Goal: Information Seeking & Learning: Learn about a topic

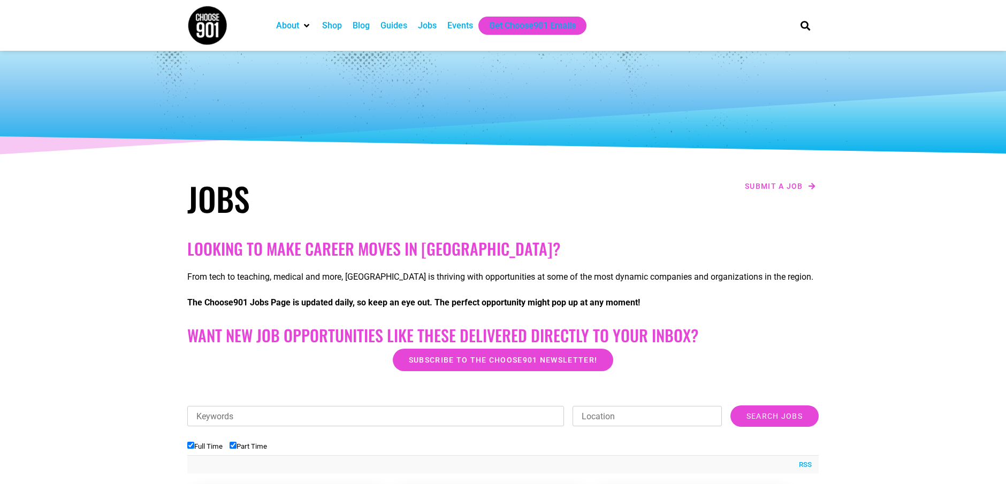
click at [239, 450] on label "Part Time" at bounding box center [248, 447] width 37 height 8
click at [237, 449] on input "Part Time" at bounding box center [233, 445] width 7 height 7
checkbox input "false"
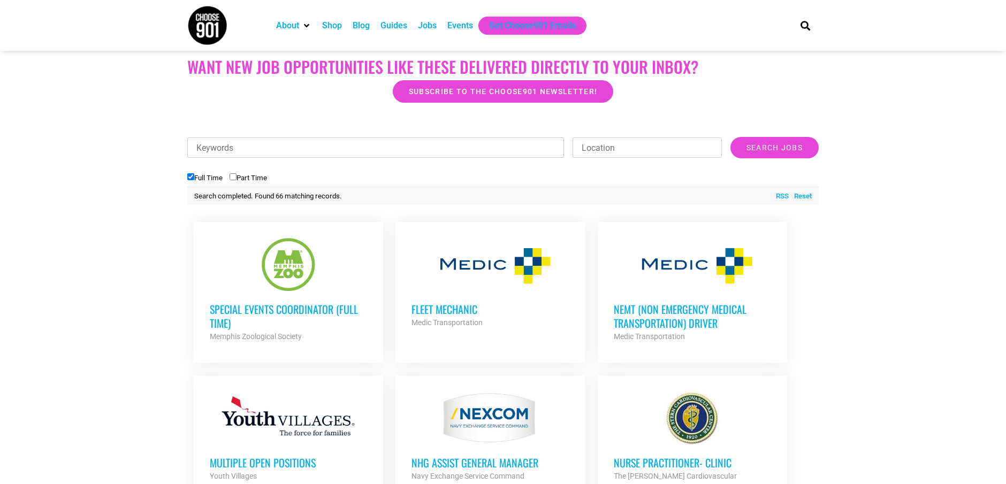
click at [313, 307] on h3 "Special Events Coordinator (Full Time)" at bounding box center [288, 316] width 157 height 28
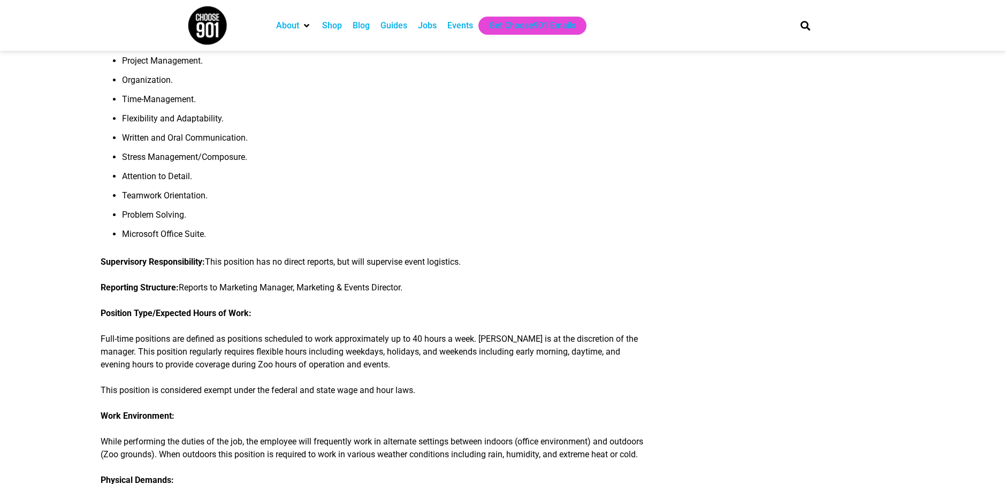
scroll to position [834, 0]
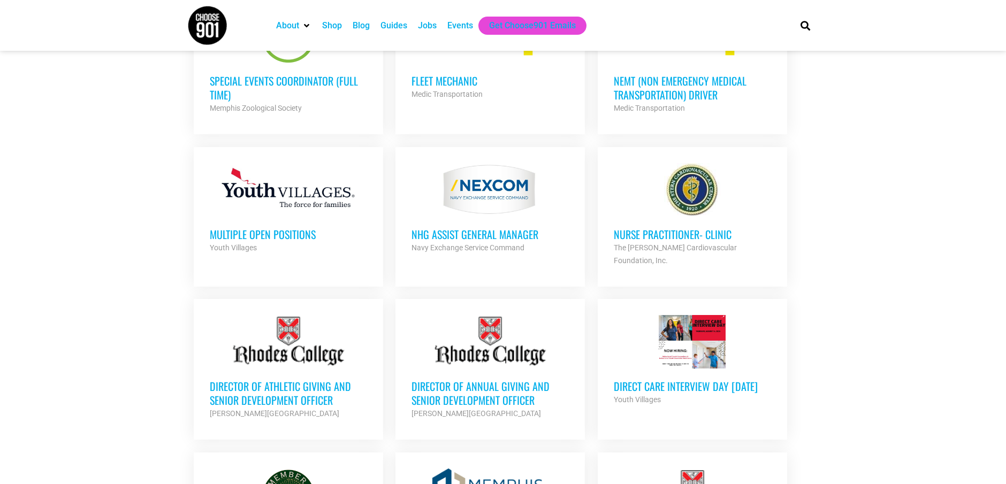
scroll to position [545, 0]
